Goal: Information Seeking & Learning: Learn about a topic

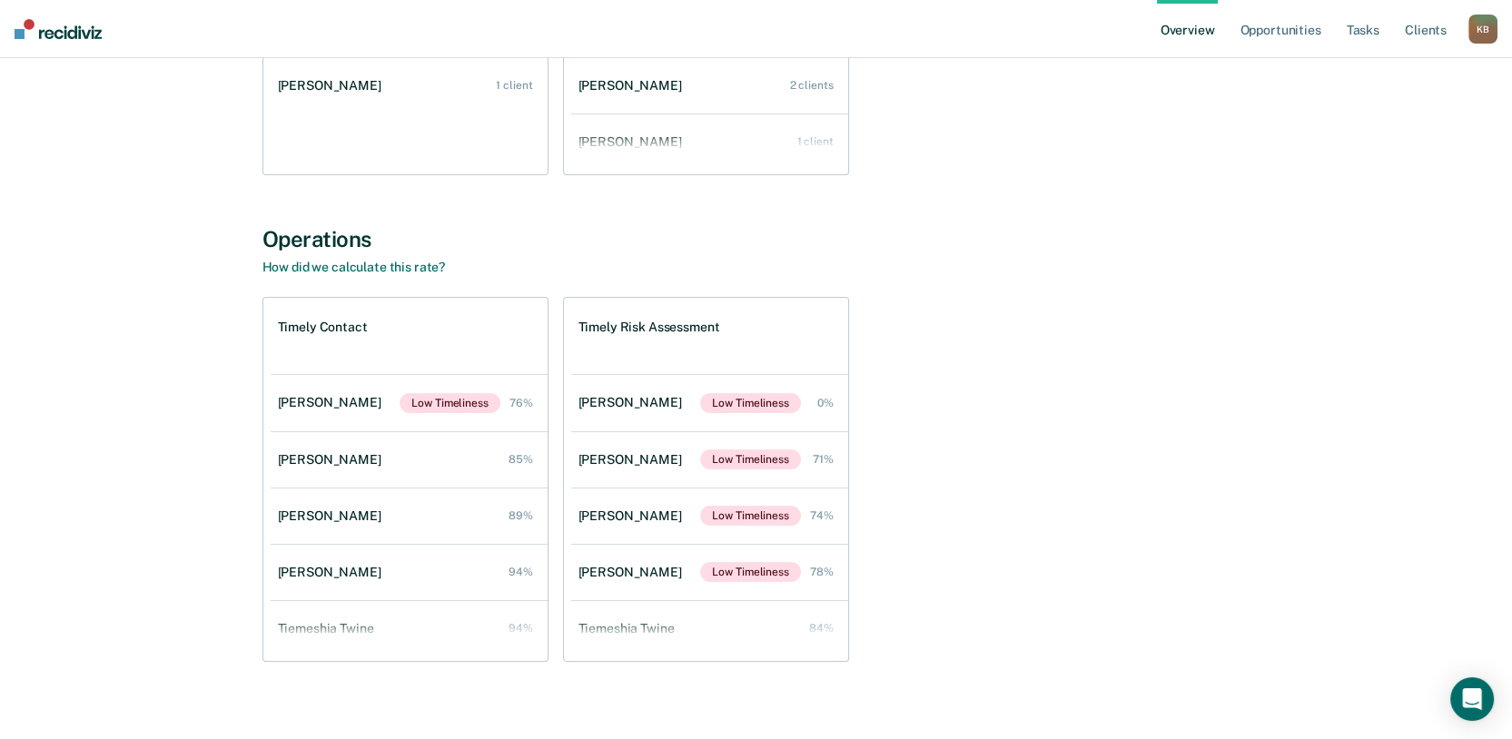
scroll to position [448, 0]
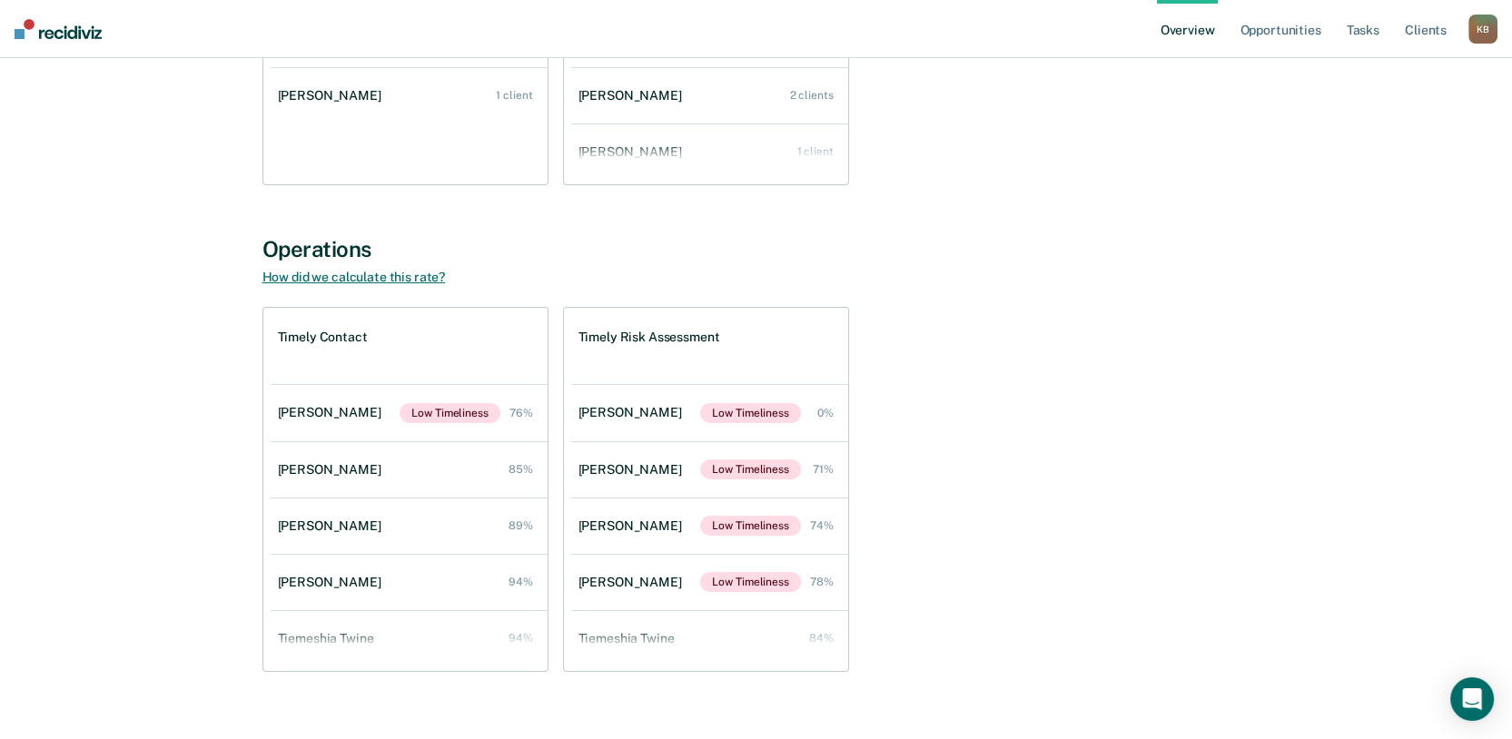
click at [292, 284] on link "How did we calculate this rate?" at bounding box center [353, 277] width 183 height 15
